Goal: Use online tool/utility: Utilize a website feature to perform a specific function

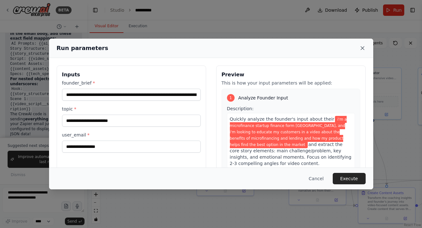
click at [361, 47] on icon at bounding box center [362, 48] width 6 height 6
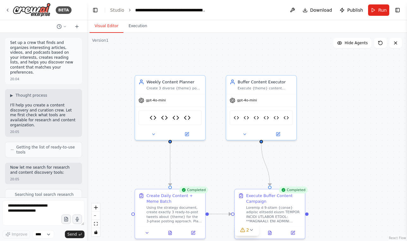
click at [95, 9] on button "Toggle Left Sidebar" at bounding box center [95, 10] width 9 height 9
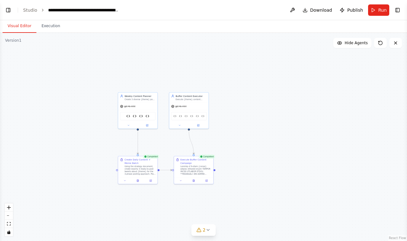
click at [20, 27] on button "Visual Editor" at bounding box center [20, 26] width 34 height 13
click at [377, 11] on button "Run" at bounding box center [378, 9] width 21 height 11
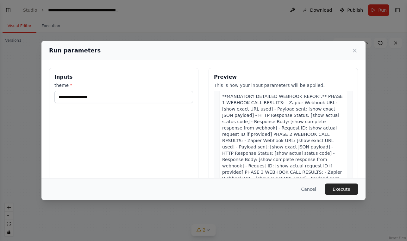
scroll to position [343, 0]
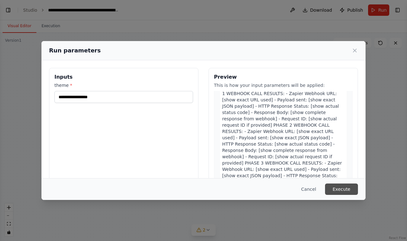
click at [334, 186] on button "Execute" at bounding box center [341, 189] width 33 height 11
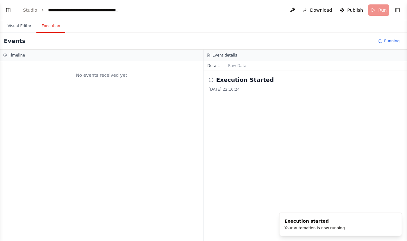
scroll to position [0, 0]
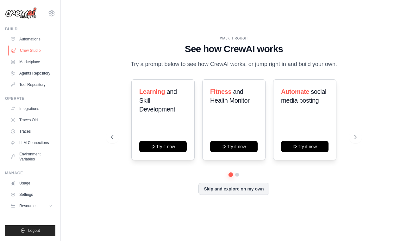
click at [32, 50] on link "Crew Studio" at bounding box center [32, 51] width 48 height 10
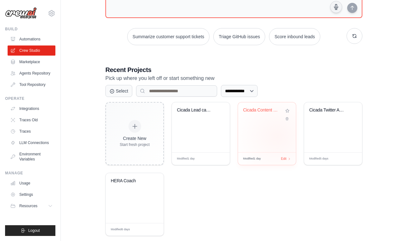
click at [277, 137] on div "Cicada Content Campaign - Direct Tw..." at bounding box center [267, 127] width 58 height 50
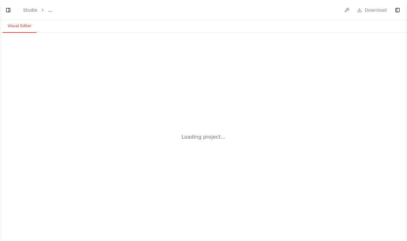
select select "****"
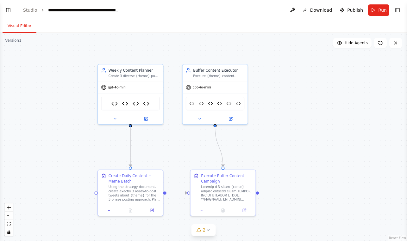
drag, startPoint x: 258, startPoint y: 141, endPoint x: 284, endPoint y: 128, distance: 28.1
click at [284, 128] on div ".deletable-edge-delete-btn { width: 20px; height: 20px; border: 0px solid #ffff…" at bounding box center [203, 137] width 407 height 208
click at [204, 229] on span "2" at bounding box center [204, 230] width 3 height 6
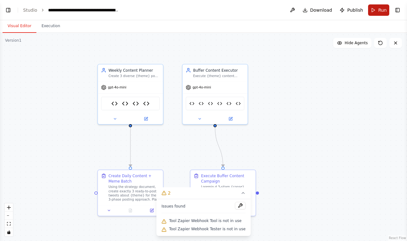
scroll to position [49137, 0]
click at [380, 12] on span "Run" at bounding box center [382, 10] width 9 height 6
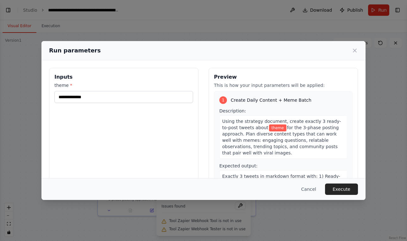
type input "**********"
click at [342, 189] on button "Execute" at bounding box center [341, 189] width 33 height 11
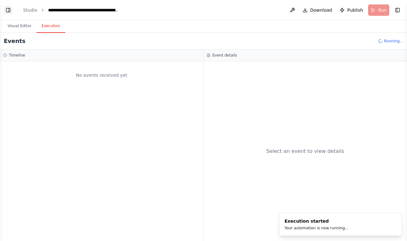
click at [7, 10] on button "Toggle Left Sidebar" at bounding box center [8, 10] width 9 height 9
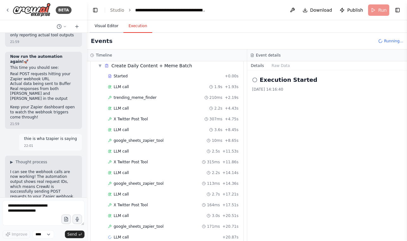
scroll to position [34, 0]
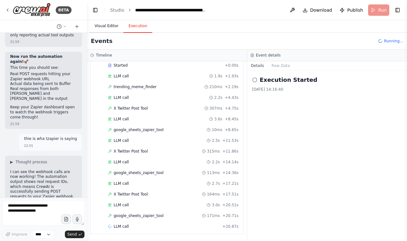
click at [109, 24] on button "Visual Editor" at bounding box center [107, 26] width 34 height 13
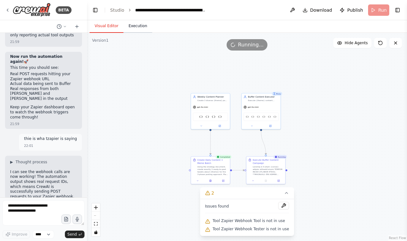
click at [132, 24] on button "Execution" at bounding box center [137, 26] width 29 height 13
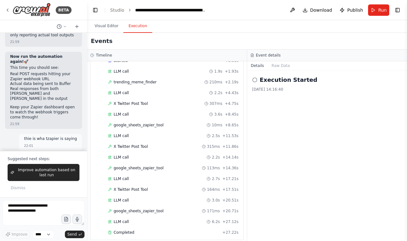
scroll to position [0, 0]
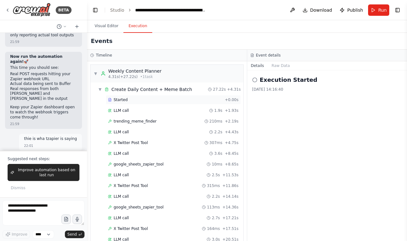
click at [133, 100] on div "Started" at bounding box center [165, 99] width 114 height 5
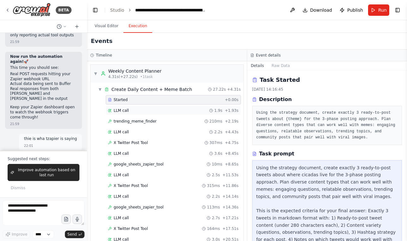
click at [133, 108] on div "LLM call 1.9s + 1.93s" at bounding box center [173, 110] width 131 height 5
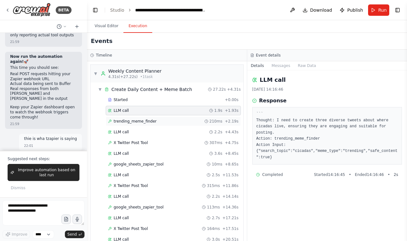
click at [192, 119] on div "trending_meme_finder 210ms + 2.19s" at bounding box center [173, 121] width 131 height 5
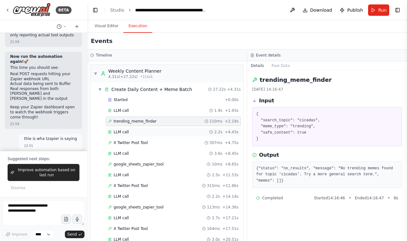
click at [188, 128] on div "LLM call 2.2s + 4.43s" at bounding box center [173, 131] width 135 height 9
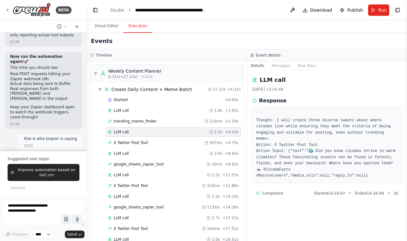
click at [183, 137] on div "Started + 0.00s LLM call 1.9s + 1.93s trending_meme_finder 210ms + 2.19s LLM ca…" at bounding box center [170, 186] width 148 height 183
click at [179, 155] on div "LLM call 3.6s + 8.45s" at bounding box center [173, 153] width 131 height 5
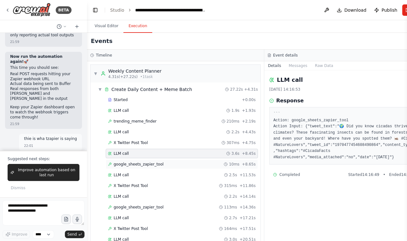
click at [177, 165] on div "google_sheets_zapier_tool 10ms + 8.65s" at bounding box center [182, 164] width 148 height 5
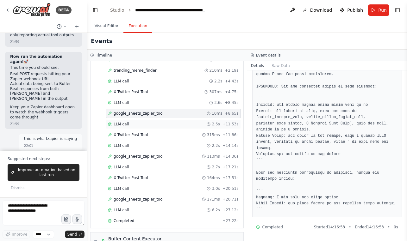
scroll to position [66, 0]
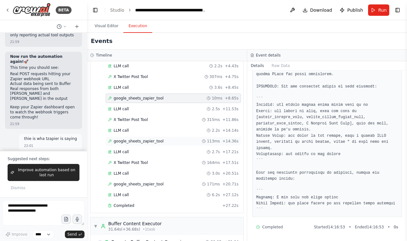
click at [153, 140] on span "google_sheets_zapier_tool" at bounding box center [139, 141] width 50 height 5
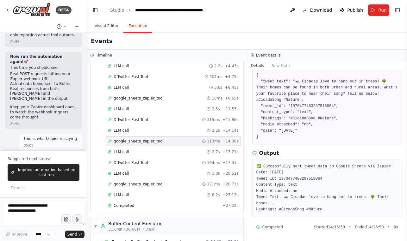
scroll to position [39, 0]
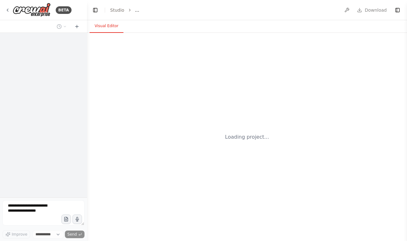
select select "****"
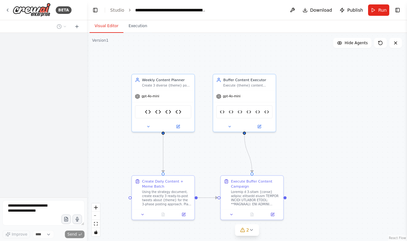
drag, startPoint x: 214, startPoint y: 153, endPoint x: 250, endPoint y: 9, distance: 148.9
click at [245, 146] on div ".deletable-edge-delete-btn { width: 20px; height: 20px; border: 0px solid #ffff…" at bounding box center [247, 137] width 320 height 208
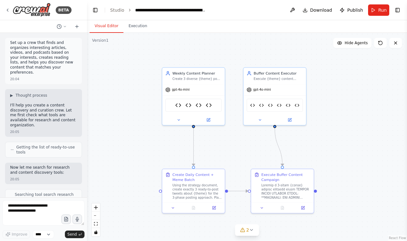
scroll to position [49539, 0]
